Goal: Task Accomplishment & Management: Use online tool/utility

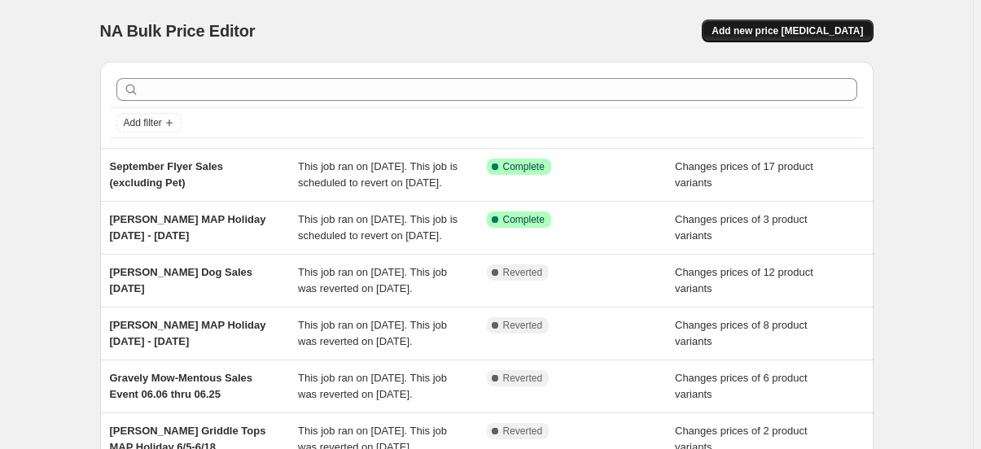
click at [781, 31] on span "Add new price [MEDICAL_DATA]" at bounding box center [787, 30] width 151 height 13
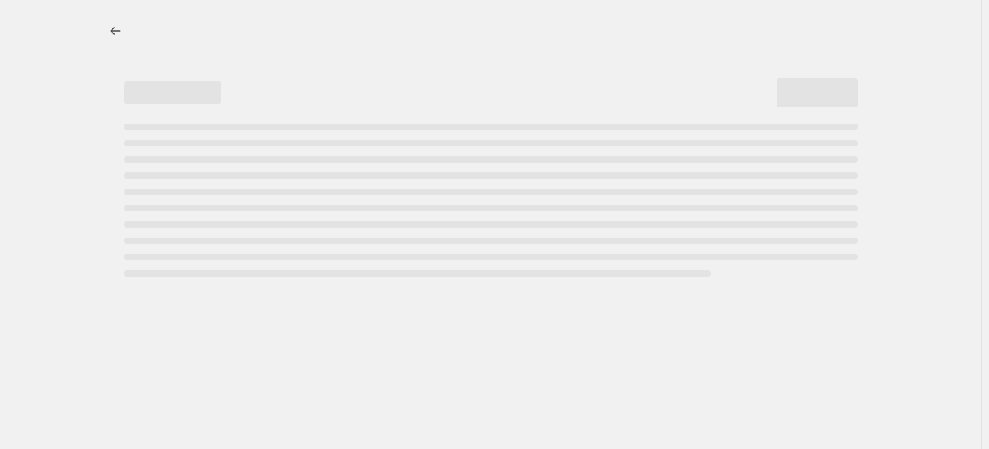
select select "percentage"
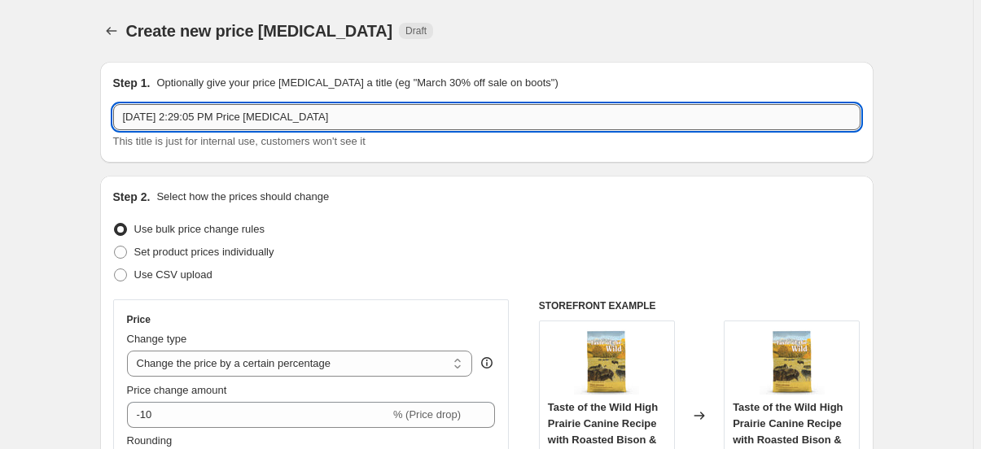
click at [228, 120] on input "[DATE] 2:29:05 PM Price [MEDICAL_DATA]" at bounding box center [486, 117] width 747 height 26
type input "STIHL Fall Discount Sales thru [DATE]"
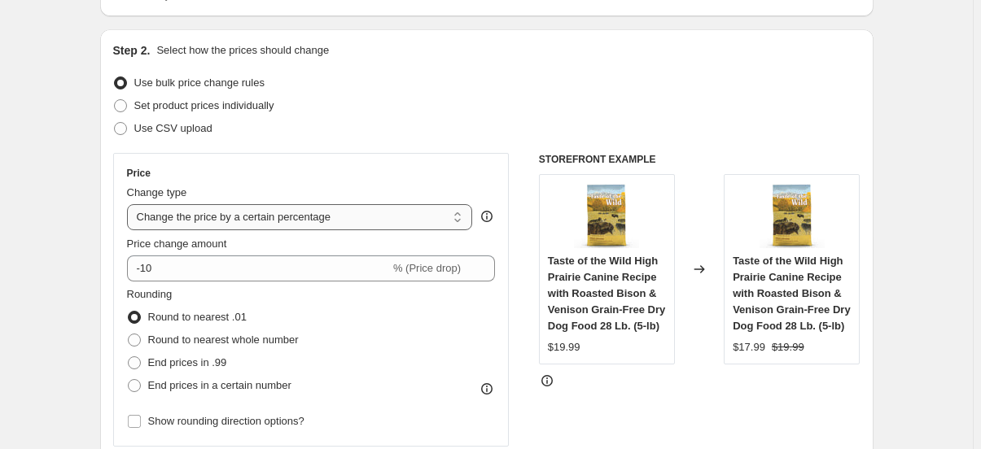
scroll to position [147, 0]
click at [120, 102] on span at bounding box center [120, 105] width 13 height 13
click at [115, 99] on input "Set product prices individually" at bounding box center [114, 99] width 1 height 1
radio input "true"
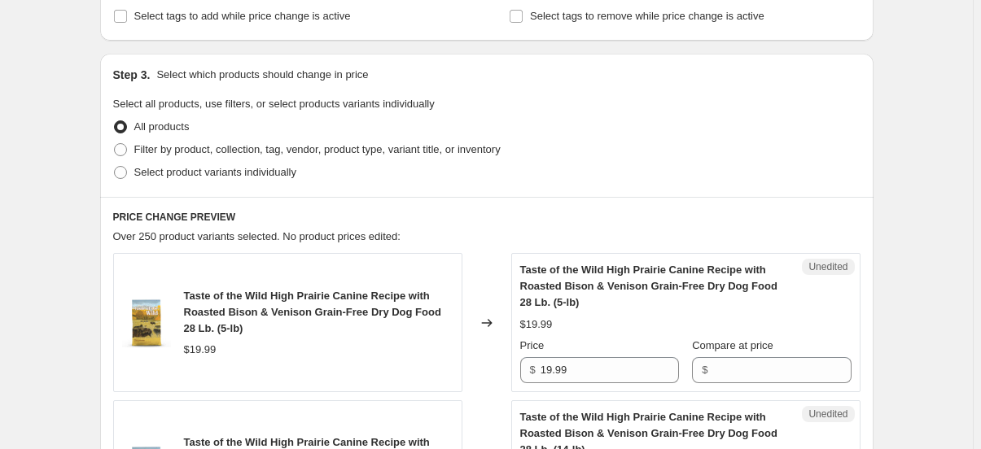
scroll to position [296, 0]
click at [128, 164] on span at bounding box center [120, 171] width 15 height 15
click at [115, 165] on input "Select product variants individually" at bounding box center [114, 165] width 1 height 1
radio input "true"
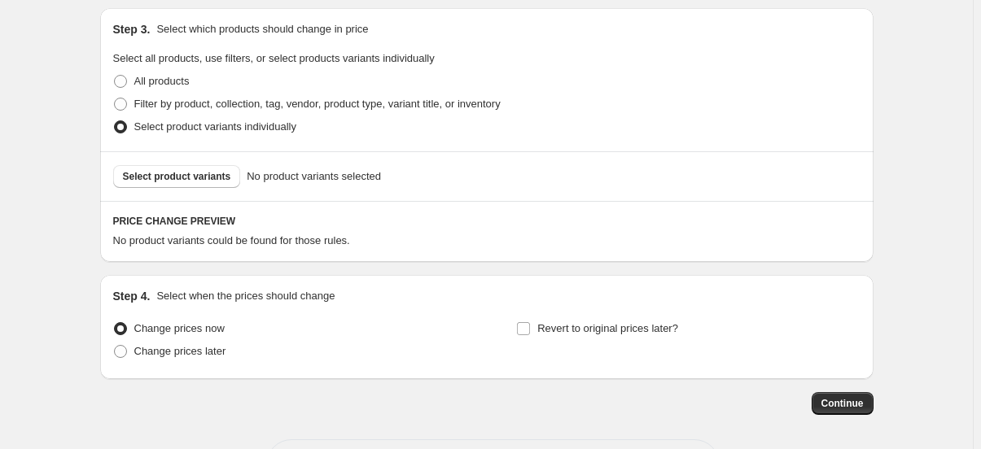
scroll to position [405, 0]
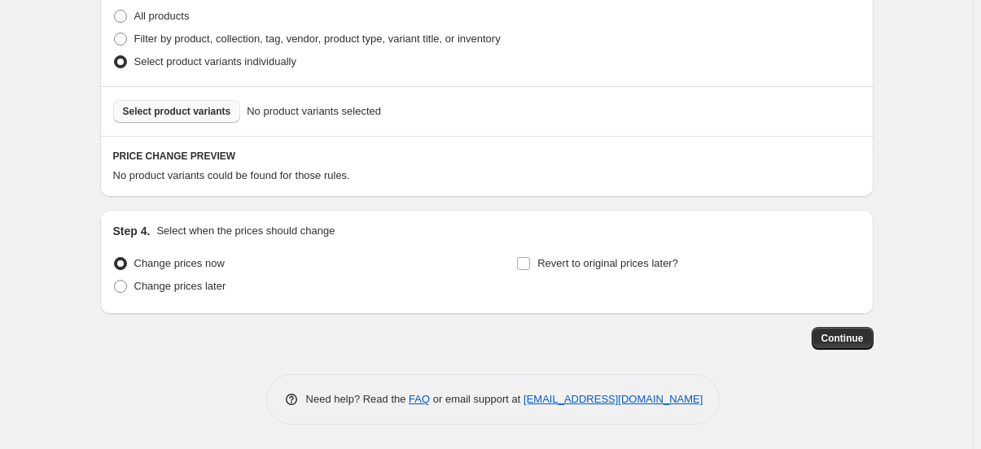
click at [165, 107] on span "Select product variants" at bounding box center [177, 111] width 108 height 13
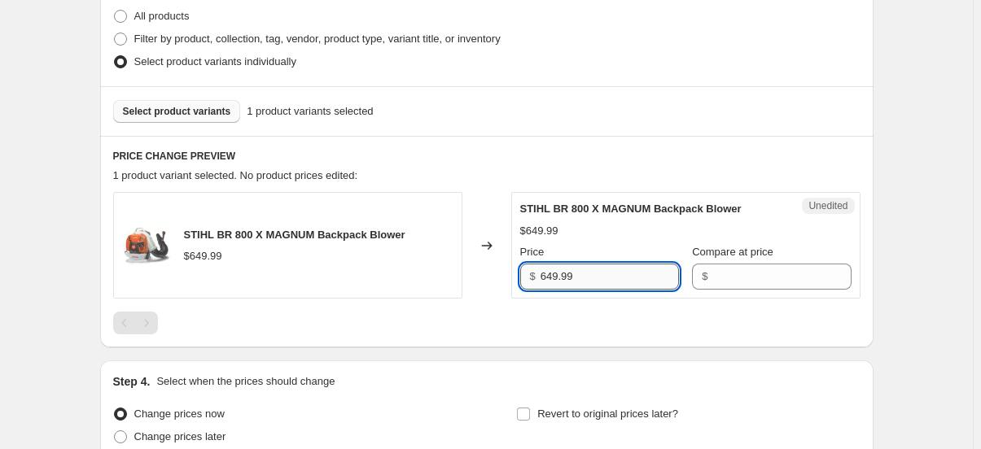
click at [578, 275] on input "649.99" at bounding box center [610, 277] width 138 height 26
click at [553, 280] on input "649.99" at bounding box center [610, 277] width 138 height 26
type input "599.99"
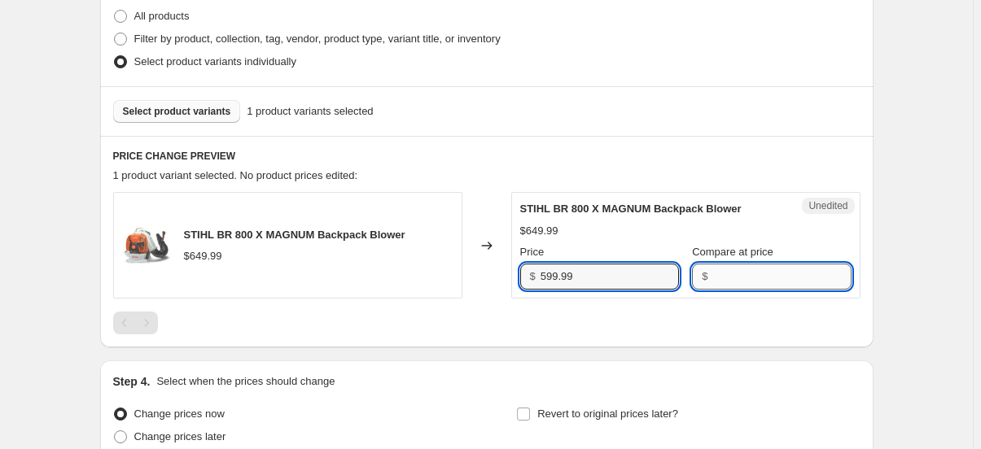
click at [722, 267] on input "Compare at price" at bounding box center [781, 277] width 138 height 26
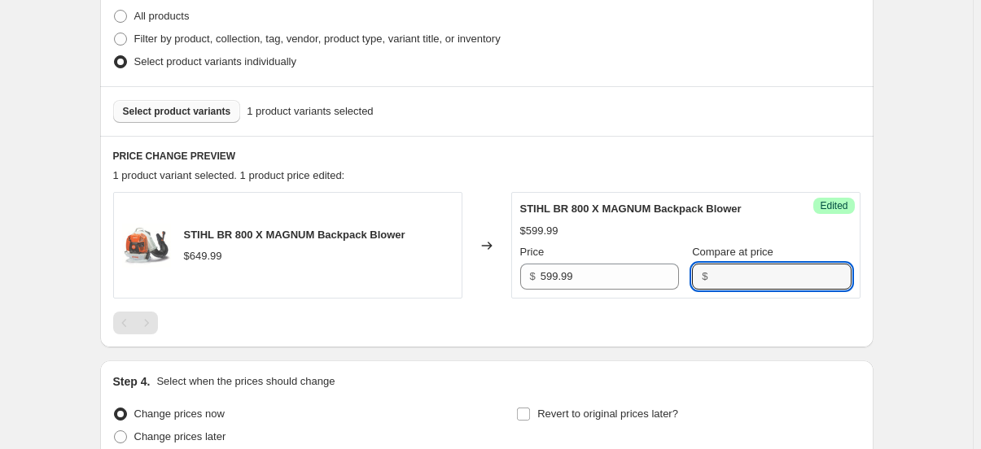
paste input "649.99"
type input "649.99"
click at [900, 232] on div "Create new price [MEDICAL_DATA]. This page is ready Create new price [MEDICAL_D…" at bounding box center [486, 97] width 973 height 1005
click at [142, 106] on span "Select product variants" at bounding box center [177, 111] width 108 height 13
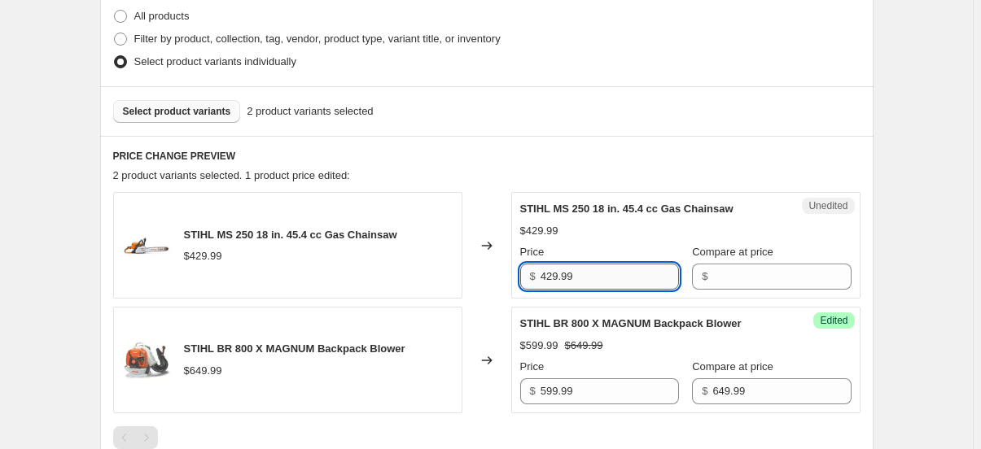
click at [577, 271] on input "429.99" at bounding box center [610, 277] width 138 height 26
type input "379.99"
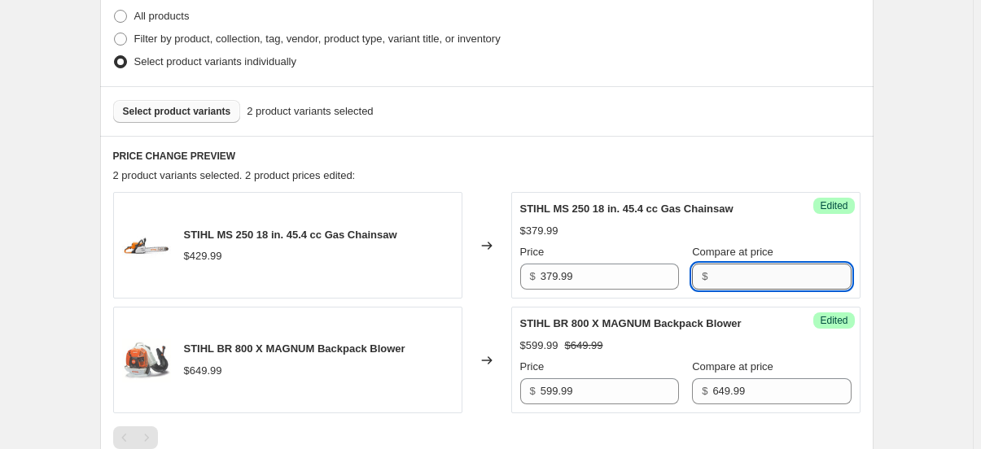
click at [736, 269] on input "Compare at price" at bounding box center [781, 277] width 138 height 26
paste input "429.99"
type input "429.99"
click at [893, 247] on div "Create new price [MEDICAL_DATA]. This page is ready Create new price [MEDICAL_D…" at bounding box center [487, 155] width 813 height 1120
click at [936, 253] on div "Create new price [MEDICAL_DATA]. This page is ready Create new price [MEDICAL_D…" at bounding box center [486, 155] width 973 height 1120
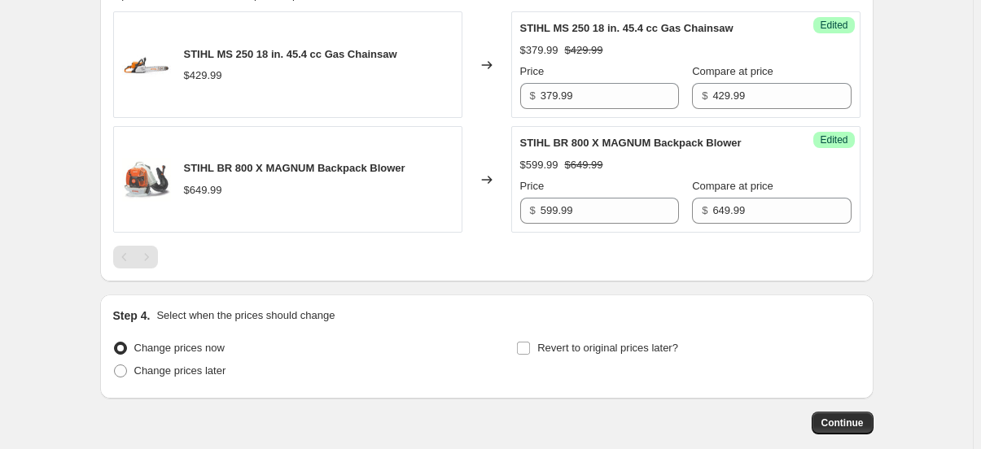
scroll to position [627, 0]
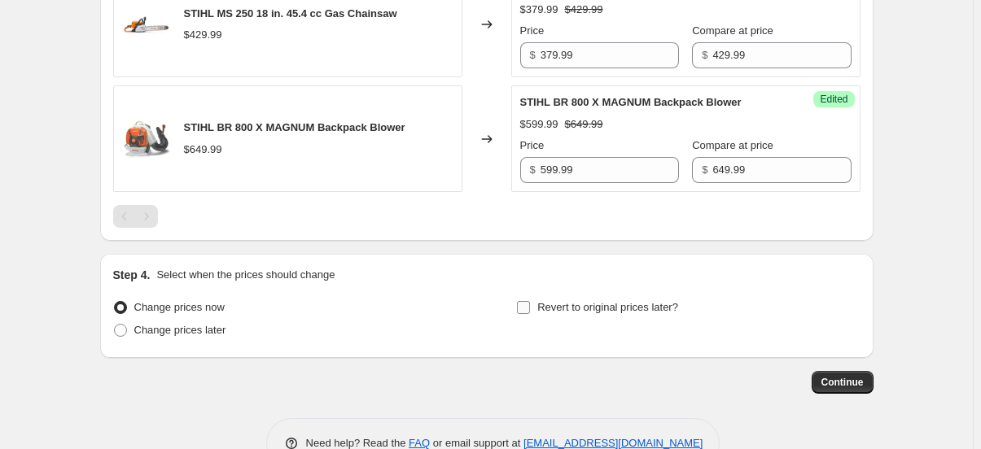
click at [528, 305] on input "Revert to original prices later?" at bounding box center [523, 307] width 13 height 13
checkbox input "true"
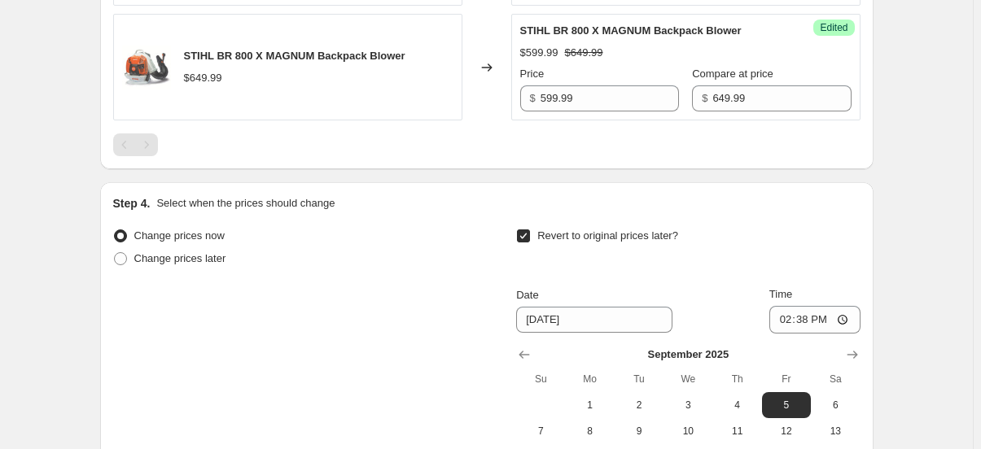
scroll to position [775, 0]
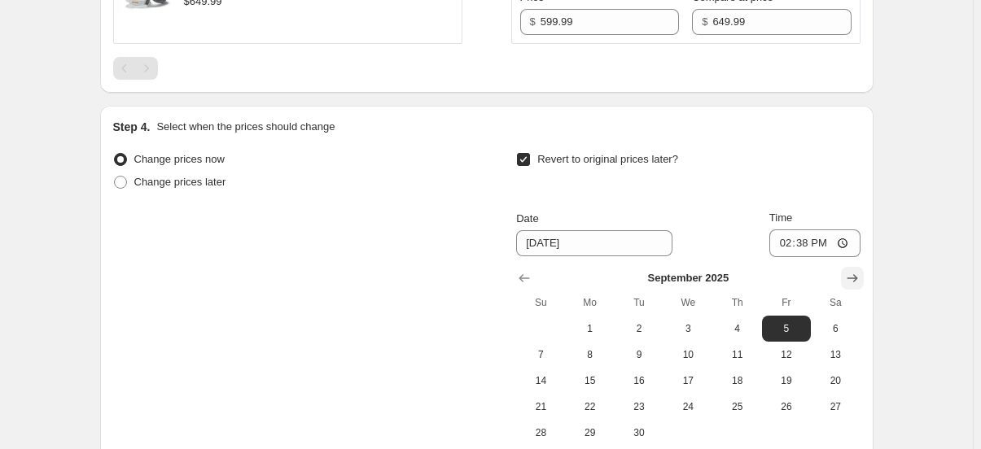
click at [861, 283] on icon "Show next month, October 2025" at bounding box center [852, 278] width 16 height 16
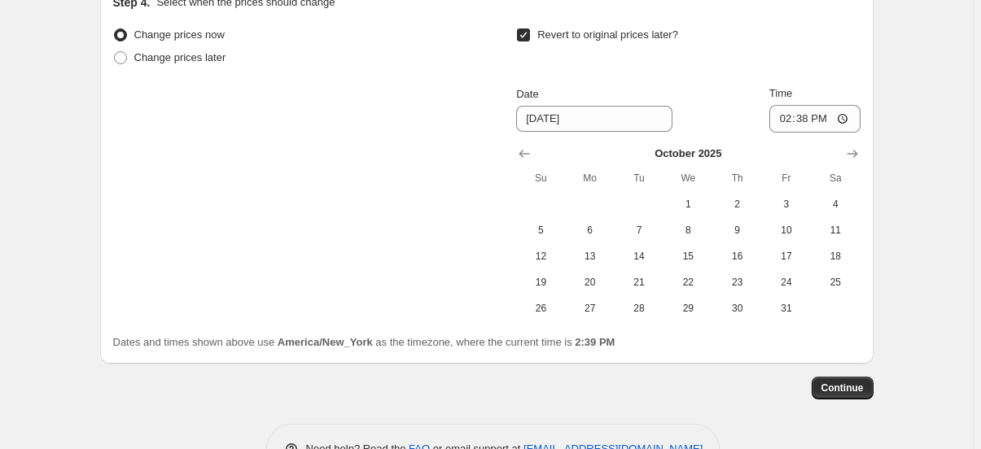
scroll to position [923, 0]
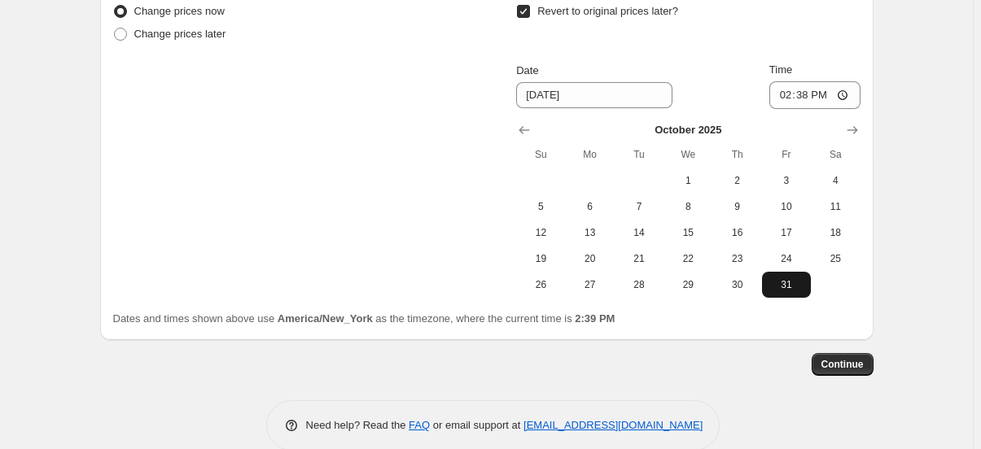
click at [790, 287] on span "31" at bounding box center [787, 284] width 36 height 13
type input "[DATE]"
click at [785, 98] on input "14:38" at bounding box center [814, 95] width 91 height 28
type input "18:00"
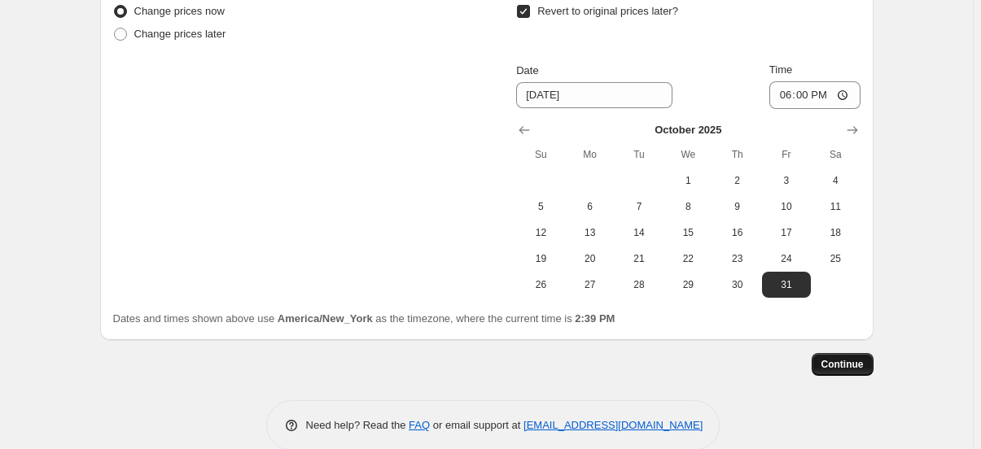
click at [834, 363] on span "Continue" at bounding box center [842, 364] width 42 height 13
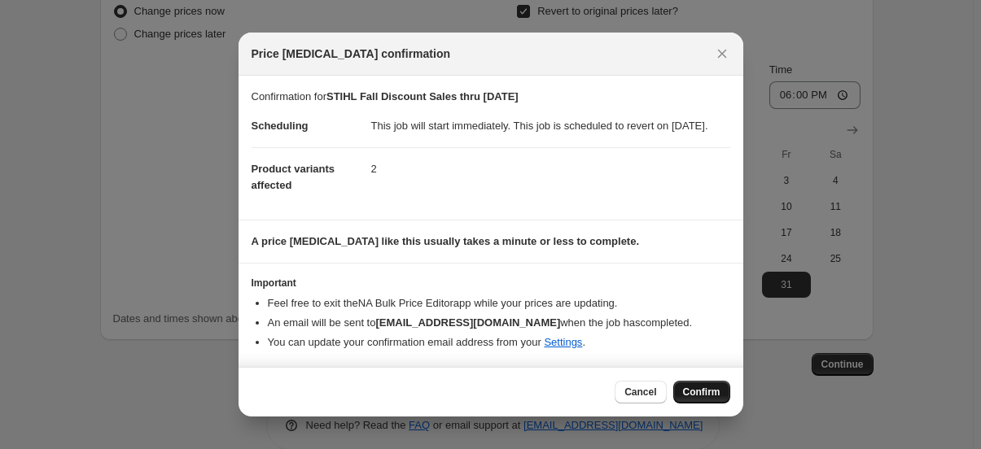
click at [695, 397] on span "Confirm" at bounding box center [701, 392] width 37 height 13
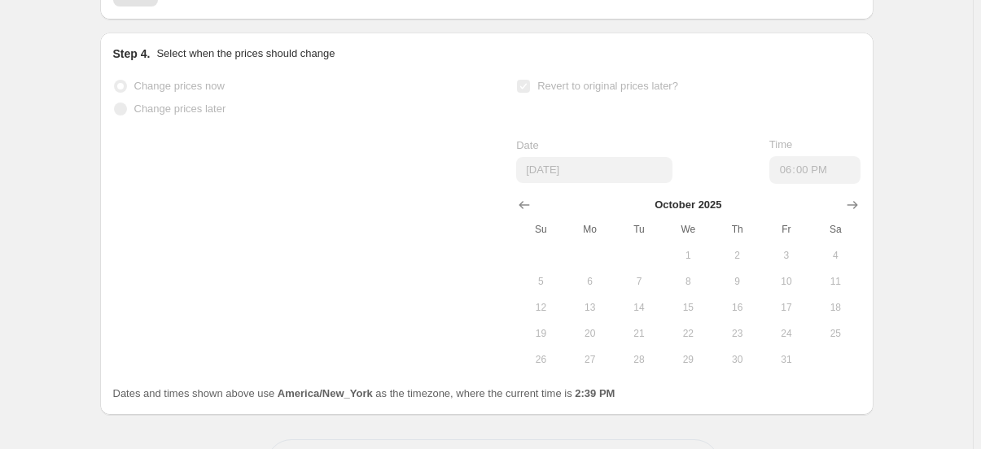
scroll to position [966, 0]
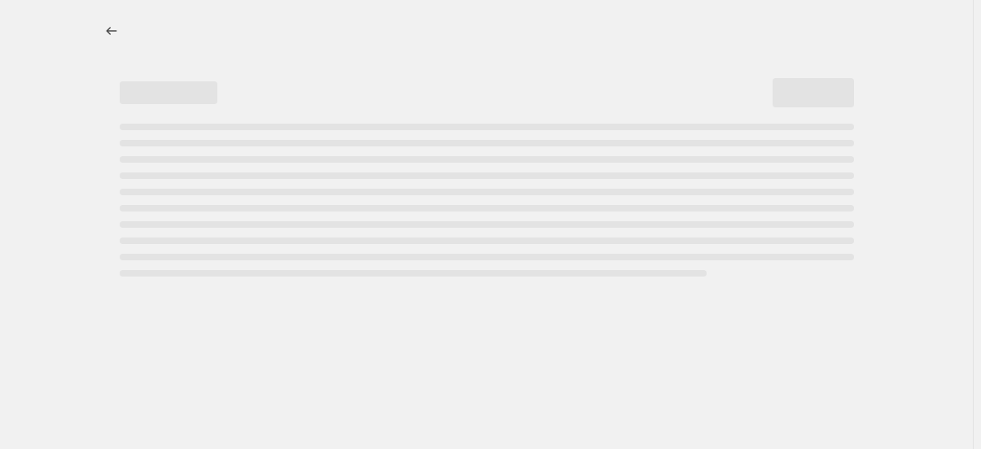
scroll to position [0, 0]
